Goal: Task Accomplishment & Management: Use online tool/utility

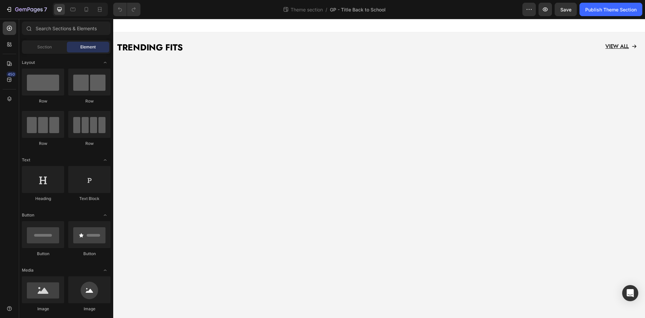
click at [18, 16] on div "7 Theme section / GP - Title Back to School Preview Save Publish Theme Section" at bounding box center [322, 9] width 645 height 19
click at [20, 13] on button "7" at bounding box center [26, 9] width 47 height 13
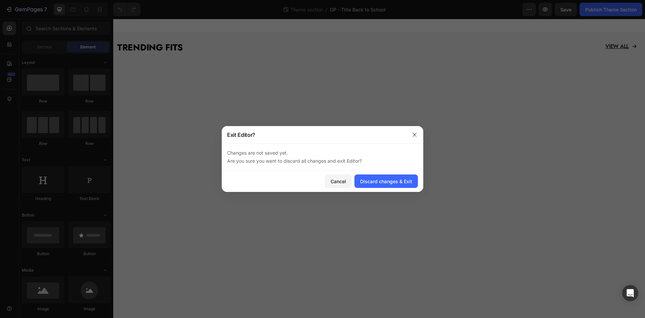
click at [371, 184] on div "Discard changes & Exit" at bounding box center [386, 181] width 52 height 7
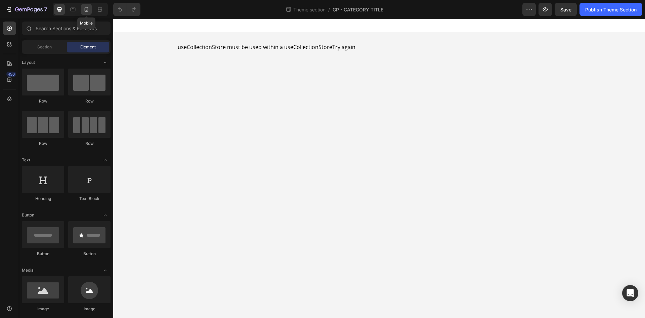
click at [83, 11] on div at bounding box center [86, 9] width 11 height 11
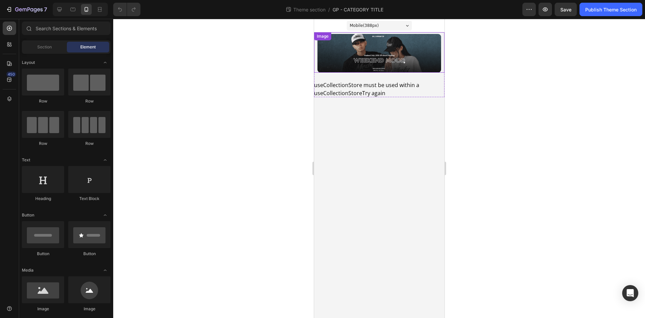
click at [368, 44] on img at bounding box center [379, 53] width 124 height 39
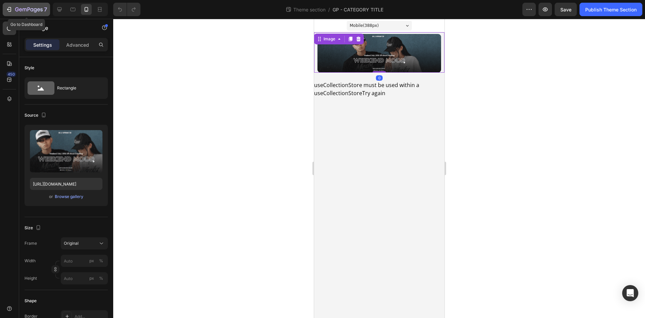
click at [32, 8] on icon "button" at bounding box center [29, 10] width 28 height 6
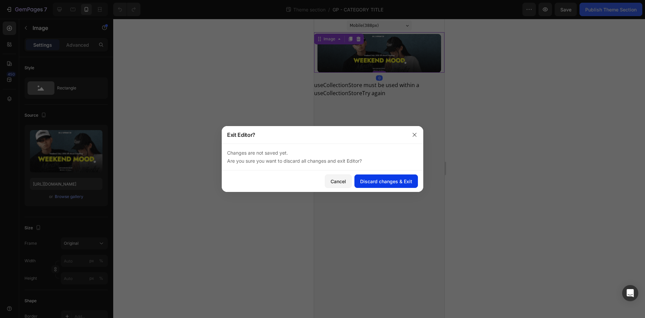
click at [385, 182] on div "Discard changes & Exit" at bounding box center [386, 181] width 52 height 7
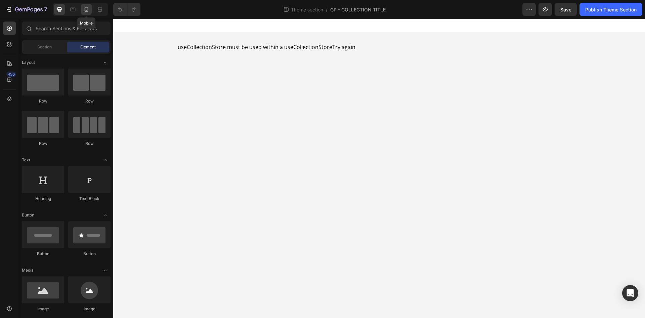
click at [83, 11] on div at bounding box center [86, 9] width 11 height 11
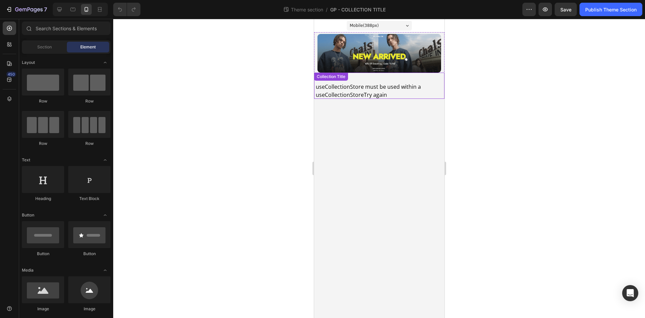
click at [365, 49] on img at bounding box center [379, 53] width 124 height 39
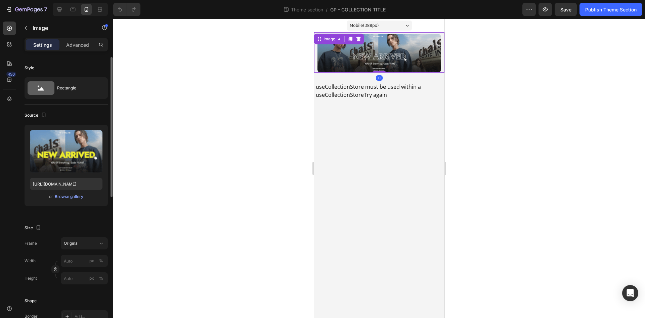
click at [69, 206] on div "Upload Image https://cdn.shopify.com/s/files/1/0685/9060/0494/files/gempages_49…" at bounding box center [66, 168] width 83 height 87
click at [76, 202] on div "Upload Image https://cdn.shopify.com/s/files/1/0685/9060/0494/files/gempages_49…" at bounding box center [66, 165] width 83 height 81
click at [79, 196] on div "Browse gallery" at bounding box center [69, 196] width 29 height 6
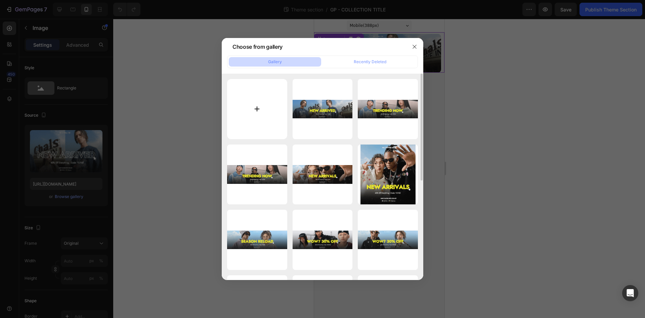
click at [261, 117] on input "file" at bounding box center [257, 109] width 60 height 60
type input "C:\fakepath\DESIGNS PC 2025(175).gif"
click at [120, 51] on div at bounding box center [322, 159] width 645 height 318
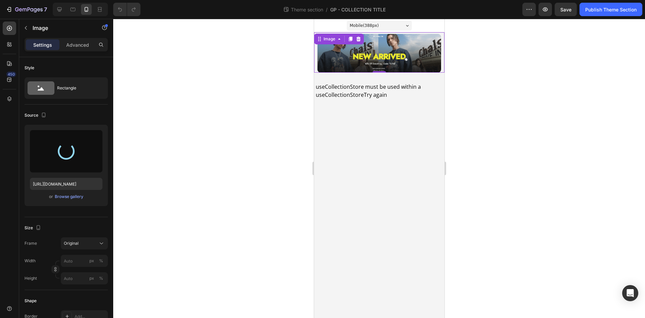
type input "https://cdn.shopify.com/s/files/1/0685/9060/0494/files/gempages_499779481553077…"
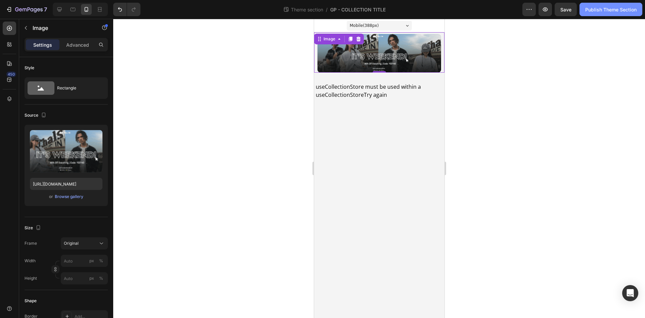
click at [620, 14] on button "Publish Theme Section" at bounding box center [610, 9] width 63 height 13
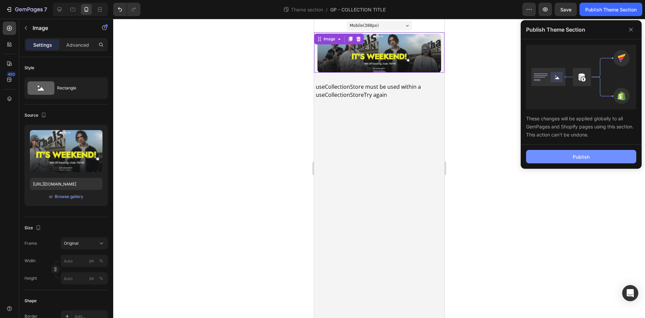
click at [566, 155] on button "Publish" at bounding box center [581, 156] width 110 height 13
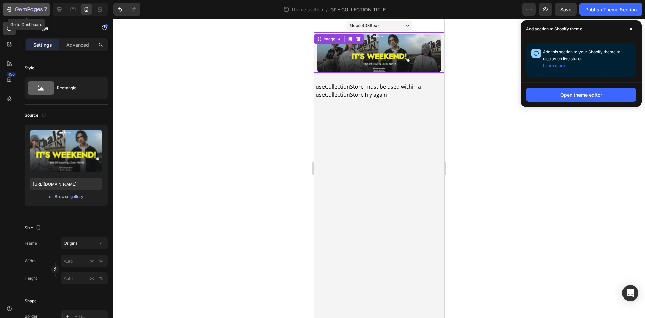
click at [24, 10] on icon "button" at bounding box center [29, 10] width 28 height 6
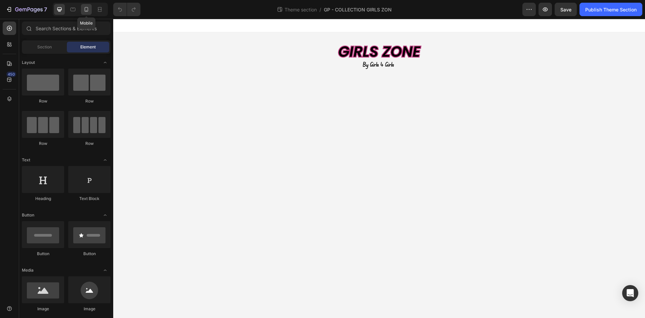
click at [87, 11] on icon at bounding box center [87, 9] width 4 height 5
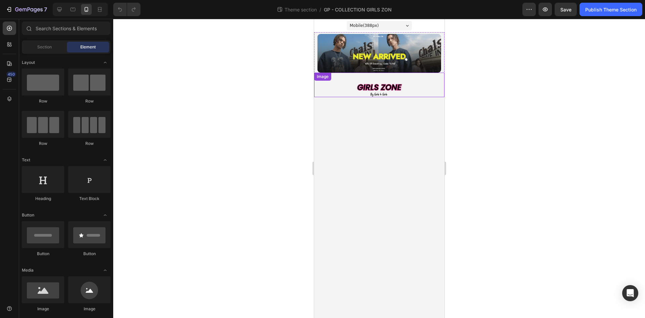
click at [385, 47] on img at bounding box center [379, 53] width 124 height 39
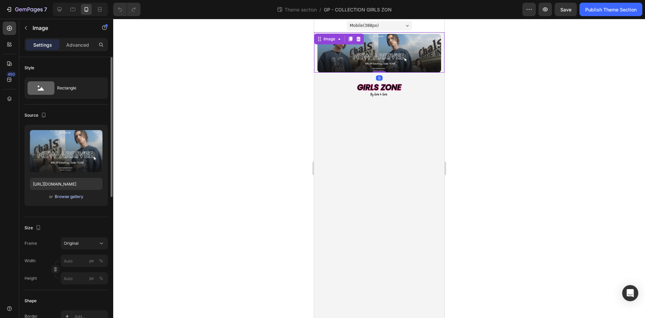
click at [76, 197] on div "Browse gallery" at bounding box center [69, 196] width 29 height 6
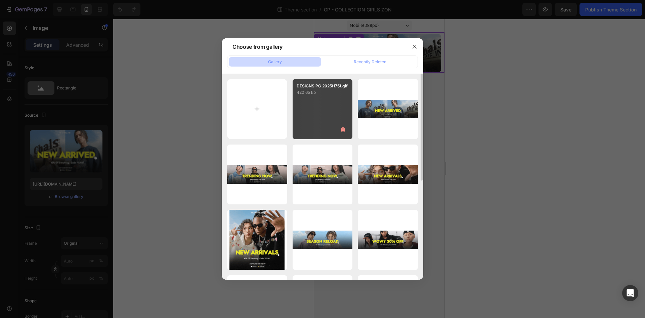
click at [295, 107] on div "DESIGNS PC 2025(175).gif 420.65 kb" at bounding box center [322, 109] width 60 height 60
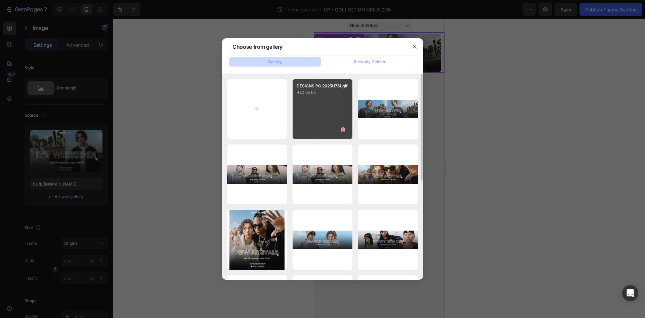
type input "https://cdn.shopify.com/s/files/1/0685/9060/0494/files/gempages_499779481553077…"
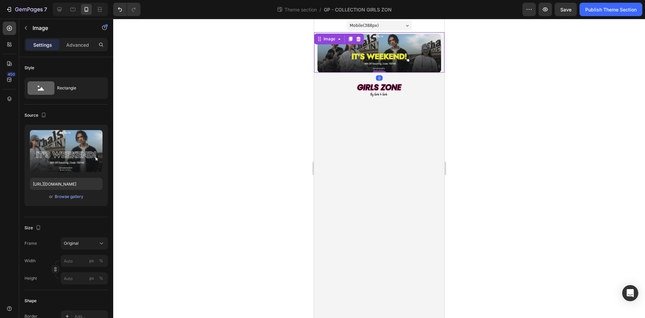
click at [578, 100] on div at bounding box center [378, 168] width 531 height 299
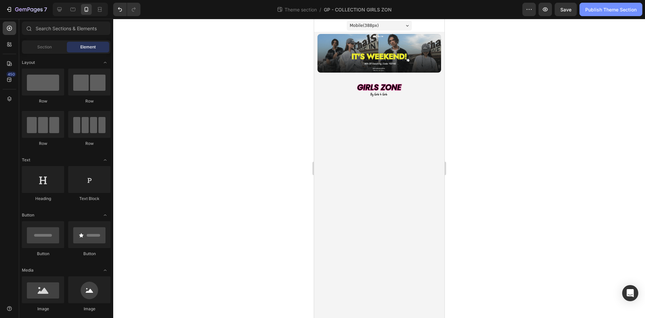
click at [625, 12] on div "Publish Theme Section" at bounding box center [610, 9] width 51 height 7
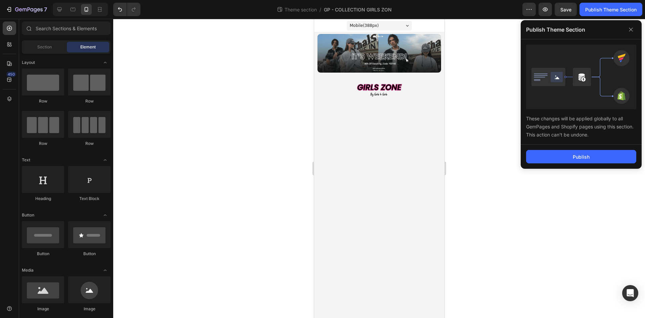
click at [568, 147] on div "Publish" at bounding box center [580, 156] width 121 height 24
click at [572, 152] on button "Publish" at bounding box center [581, 156] width 110 height 13
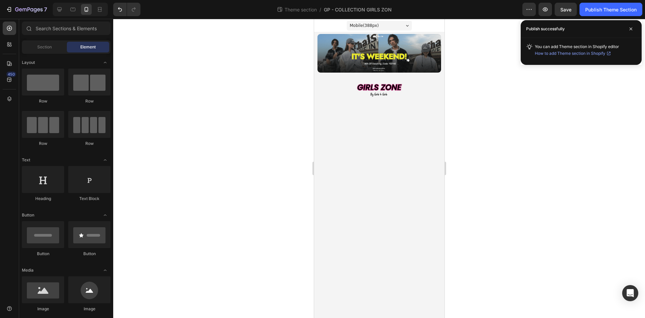
click at [17, 19] on div "450" at bounding box center [9, 168] width 19 height 299
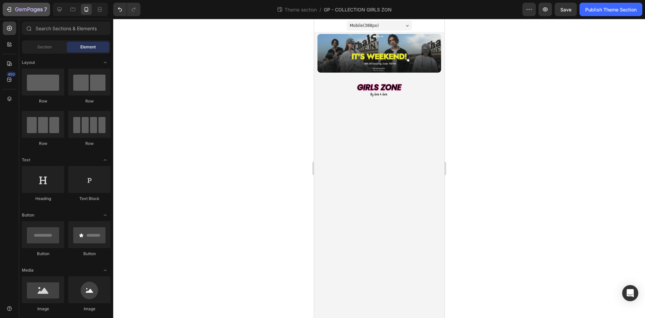
click at [22, 11] on icon "button" at bounding box center [29, 10] width 28 height 6
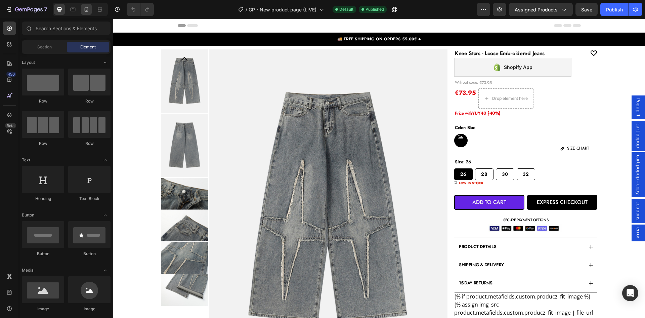
click at [86, 13] on div at bounding box center [86, 9] width 11 height 11
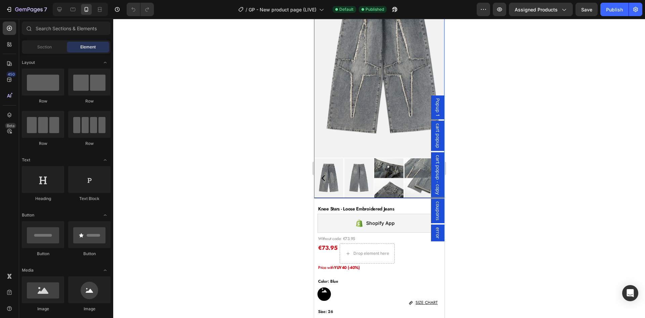
scroll to position [103, 0]
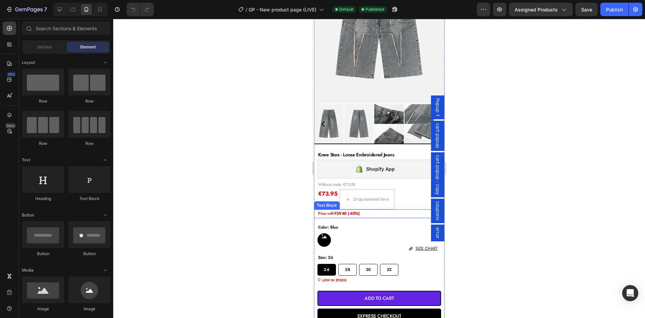
click at [346, 212] on strong "YUY40 (-40%)" at bounding box center [346, 213] width 26 height 6
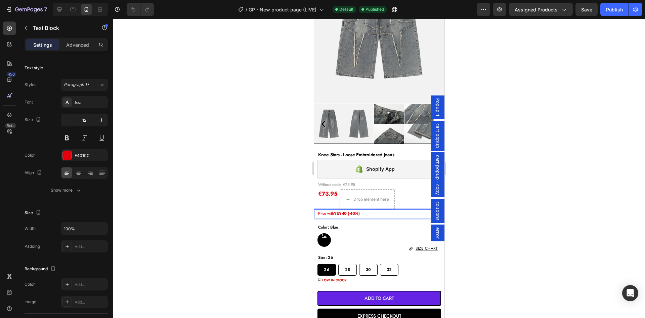
click at [346, 215] on strong "YUY40 (-40%)" at bounding box center [346, 213] width 26 height 6
click at [342, 214] on strong "YUY40 (-40%)" at bounding box center [346, 213] width 26 height 6
drag, startPoint x: 517, startPoint y: 207, endPoint x: 114, endPoint y: 189, distance: 403.9
click at [517, 207] on div at bounding box center [378, 168] width 531 height 299
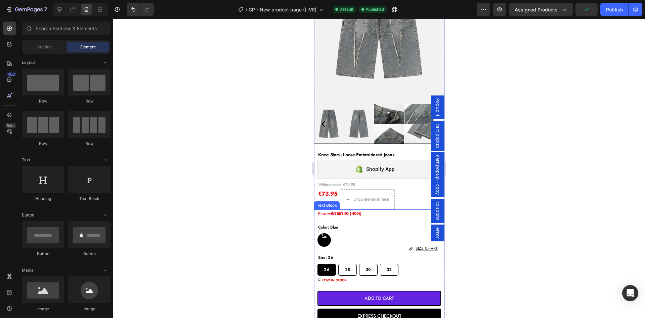
click at [371, 214] on p "Price with YEEY40 (-40%)" at bounding box center [381, 213] width 126 height 7
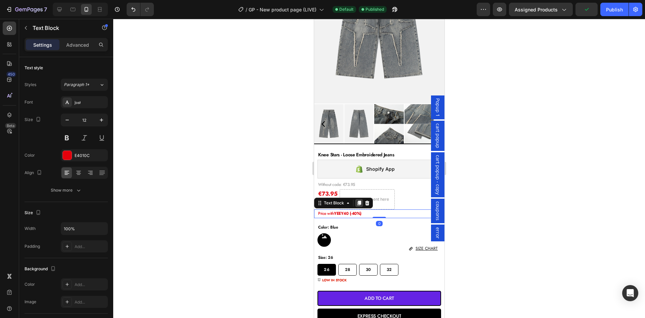
click at [356, 203] on div at bounding box center [359, 203] width 8 height 8
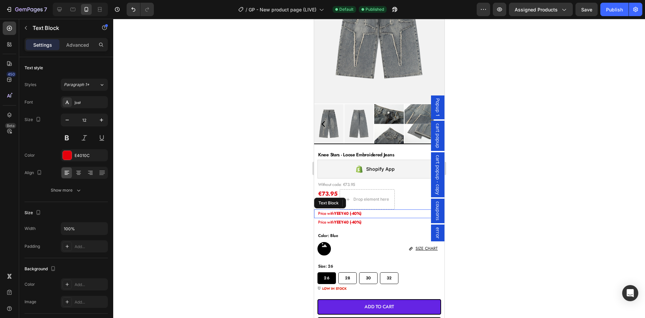
click at [389, 213] on p "Price with YEEY40 (-40%)" at bounding box center [381, 213] width 126 height 7
click at [368, 203] on icon at bounding box center [367, 202] width 4 height 5
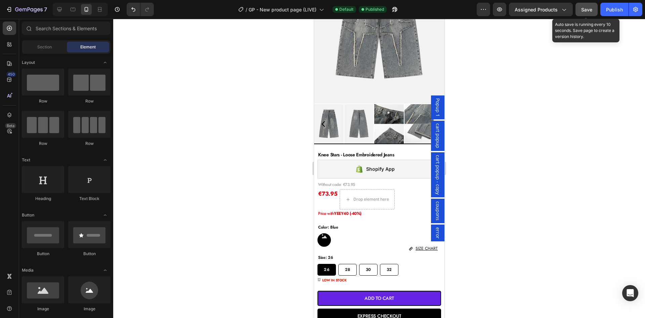
click at [589, 12] on span "Save" at bounding box center [586, 10] width 11 height 6
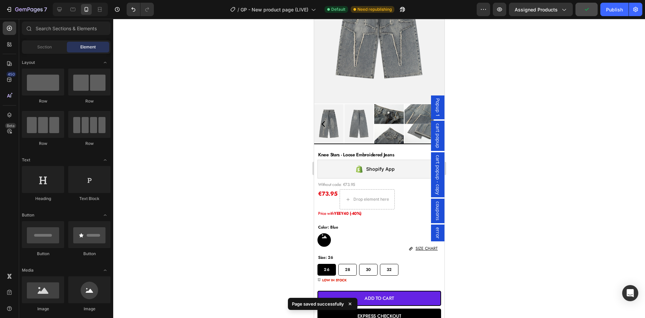
click at [617, 13] on button "Publish" at bounding box center [614, 9] width 28 height 13
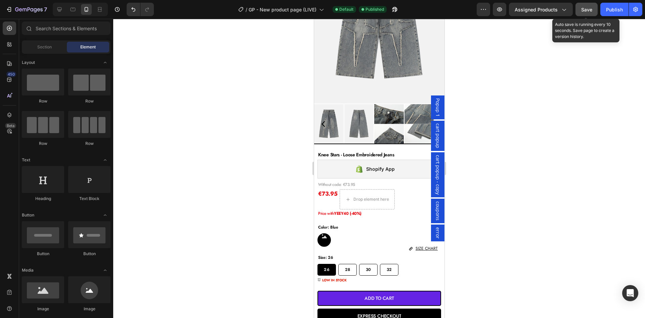
click at [582, 10] on span "Save" at bounding box center [586, 10] width 11 height 6
